Goal: Transaction & Acquisition: Purchase product/service

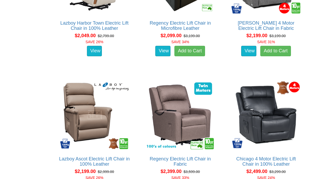
scroll to position [811, 0]
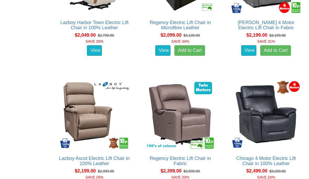
click at [286, 134] on img at bounding box center [266, 115] width 72 height 72
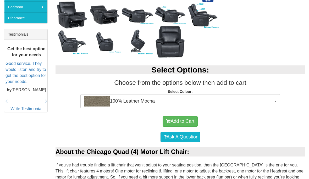
scroll to position [201, 0]
click at [279, 101] on button "100% Leather Mocha" at bounding box center [180, 101] width 200 height 14
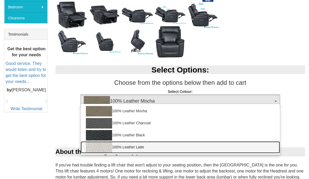
click at [153, 151] on link "100% Leather Latte" at bounding box center [180, 147] width 199 height 12
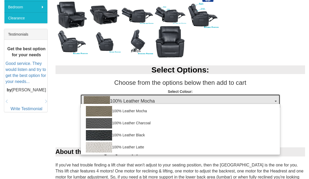
select select "2000"
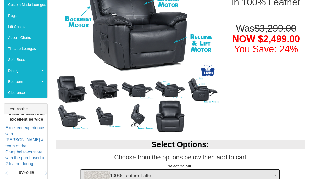
scroll to position [128, 0]
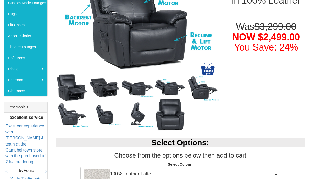
click at [285, 176] on div "Select Options: Choose from the options below then add to cart Select Colour: 1…" at bounding box center [180, 158] width 257 height 51
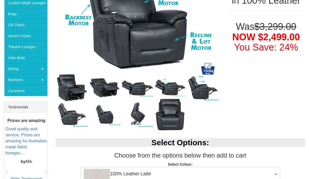
click at [276, 172] on button "100% Leather Latte" at bounding box center [180, 174] width 200 height 14
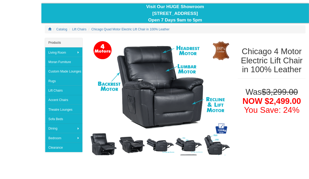
scroll to position [112, 0]
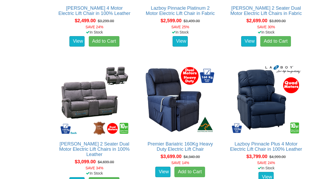
scroll to position [1097, 0]
click at [270, 117] on img at bounding box center [266, 100] width 72 height 72
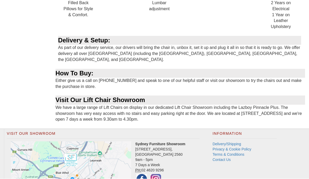
scroll to position [553, 0]
click at [230, 142] on link "Delivery/Shipping" at bounding box center [227, 144] width 29 height 4
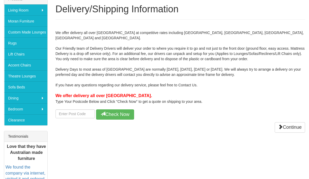
scroll to position [98, 0]
click at [72, 109] on input "number" at bounding box center [75, 113] width 39 height 9
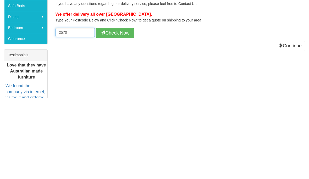
type input "2570"
click at [126, 110] on button "Check Now" at bounding box center [115, 115] width 38 height 10
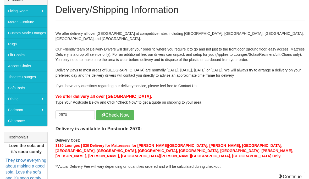
scroll to position [98, 0]
